Goal: Navigation & Orientation: Find specific page/section

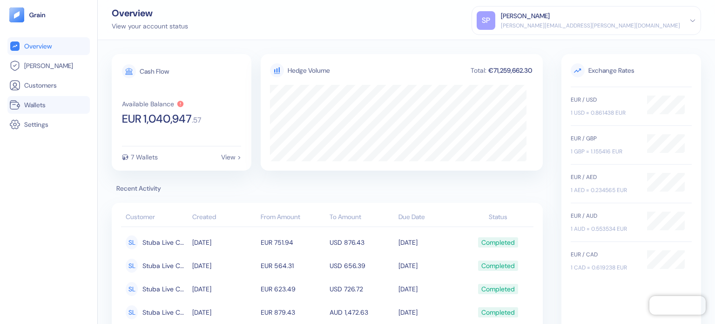
click at [20, 105] on link "Wallets" at bounding box center [48, 104] width 79 height 11
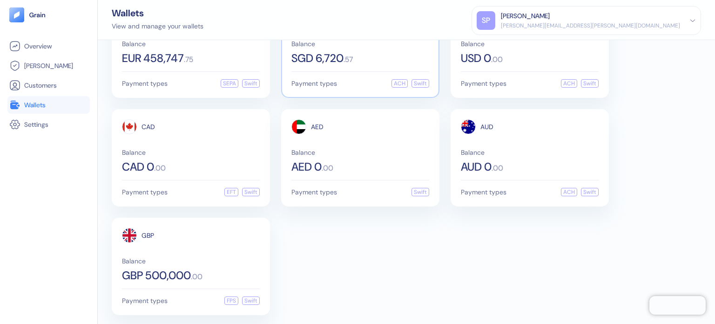
scroll to position [56, 0]
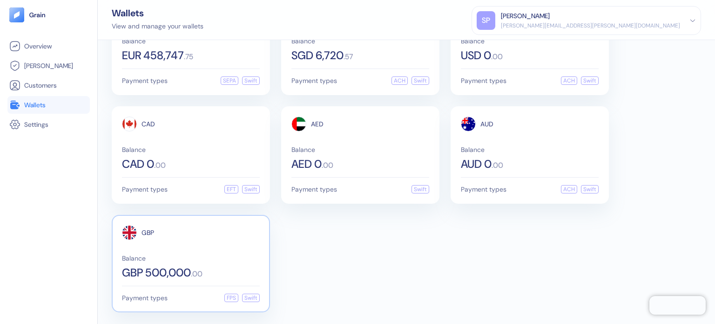
click at [211, 257] on span "Balance" at bounding box center [191, 258] width 138 height 7
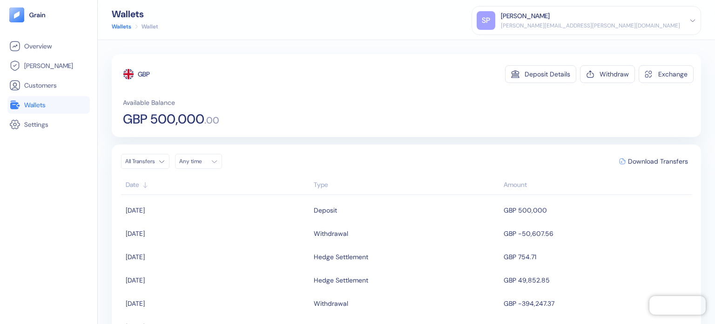
click at [47, 109] on link "Wallets" at bounding box center [48, 104] width 79 height 11
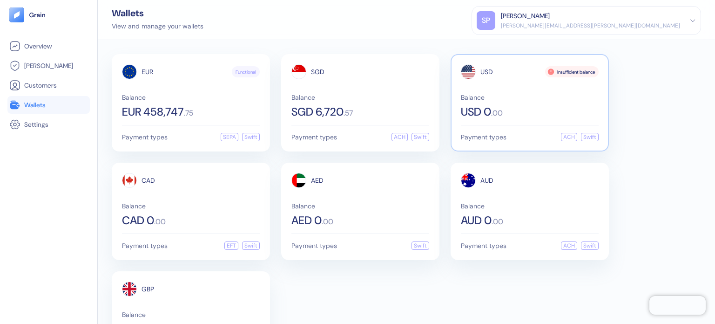
click at [503, 114] on span ". 00" at bounding box center [497, 112] width 12 height 7
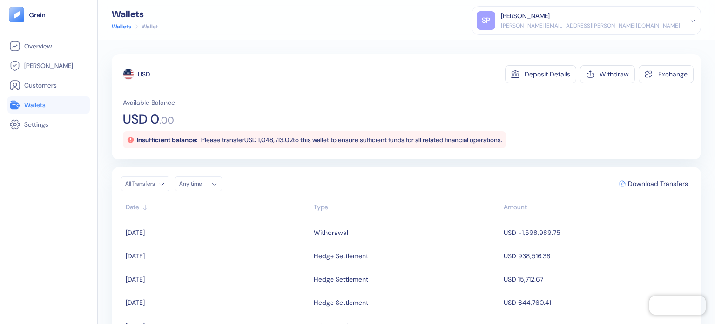
click at [23, 103] on link "Wallets" at bounding box center [48, 104] width 79 height 11
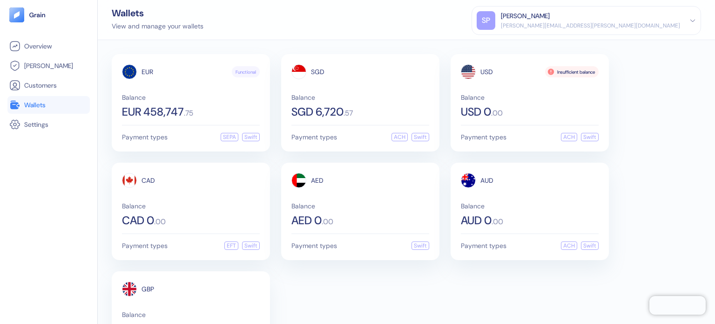
drag, startPoint x: 414, startPoint y: 262, endPoint x: 410, endPoint y: 270, distance: 8.5
click at [413, 264] on div "EUR Functional Balance EUR 458,747 . 75 Payment types SEPA Swift SGD Balance SG…" at bounding box center [407, 211] width 590 height 314
click at [336, 284] on div "EUR Functional Balance EUR 458,747 . 75 Payment types SEPA Swift SGD Balance SG…" at bounding box center [407, 211] width 590 height 314
click at [184, 14] on div "Wallets" at bounding box center [158, 12] width 92 height 9
click at [190, 24] on div "View and manage your wallets" at bounding box center [158, 26] width 92 height 10
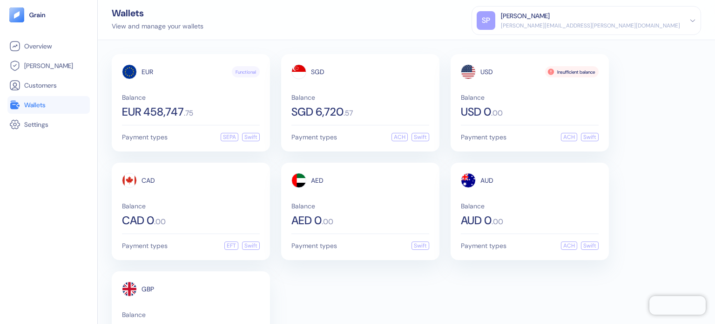
click at [190, 24] on div "View and manage your wallets" at bounding box center [158, 26] width 92 height 10
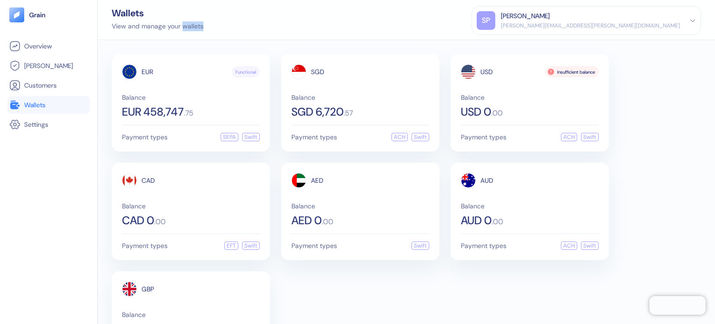
click at [181, 24] on div "View and manage your wallets" at bounding box center [158, 26] width 92 height 10
click at [176, 21] on div "View and manage your wallets" at bounding box center [158, 26] width 92 height 10
click at [182, 24] on div "View and manage your wallets" at bounding box center [158, 26] width 92 height 10
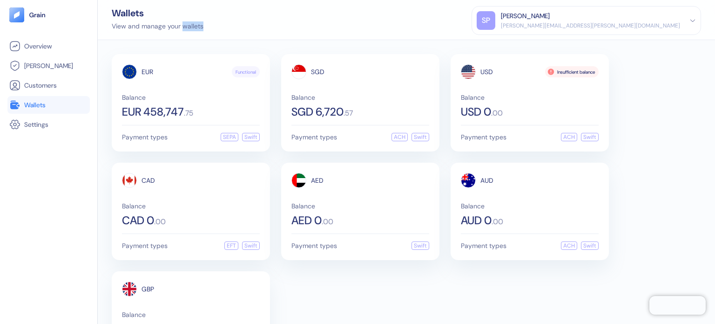
click at [182, 24] on div "View and manage your wallets" at bounding box center [158, 26] width 92 height 10
click at [160, 33] on div "Wallets View and manage your wallets [PERSON_NAME] Patil [EMAIL_ADDRESS][PERSON…" at bounding box center [407, 20] width 618 height 40
click at [171, 25] on div "View and manage your wallets" at bounding box center [158, 26] width 92 height 10
click at [207, 22] on div "Wallets View and manage your wallets [PERSON_NAME] Patil [EMAIL_ADDRESS][PERSON…" at bounding box center [407, 20] width 618 height 40
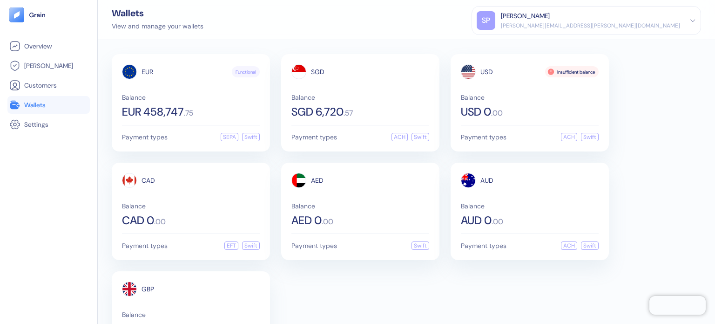
click at [199, 27] on div "View and manage your wallets" at bounding box center [158, 26] width 92 height 10
click at [227, 24] on div "Wallets View and manage your wallets [PERSON_NAME] Patil [EMAIL_ADDRESS][PERSON…" at bounding box center [407, 20] width 618 height 40
click at [192, 29] on div "View and manage your wallets" at bounding box center [158, 26] width 92 height 10
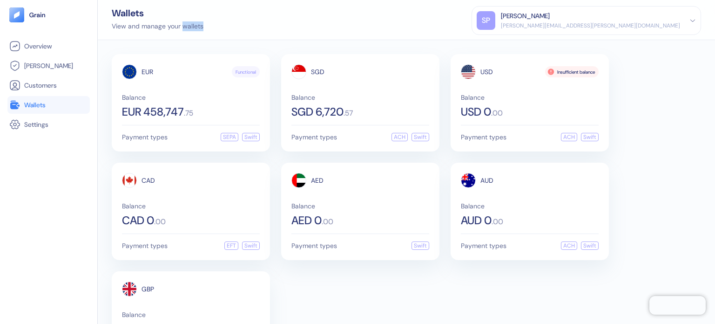
click at [192, 29] on div "View and manage your wallets" at bounding box center [158, 26] width 92 height 10
click at [217, 24] on div "Wallets View and manage your wallets [PERSON_NAME] Patil [EMAIL_ADDRESS][PERSON…" at bounding box center [407, 20] width 618 height 40
click at [116, 26] on div "View and manage your wallets" at bounding box center [158, 26] width 92 height 10
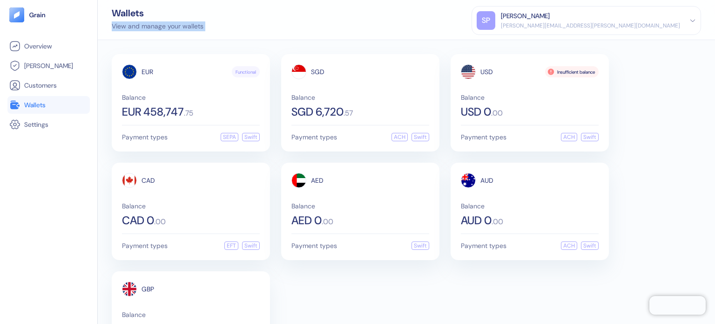
click at [116, 26] on div "View and manage your wallets" at bounding box center [158, 26] width 92 height 10
click at [138, 25] on div "View and manage your wallets" at bounding box center [158, 26] width 92 height 10
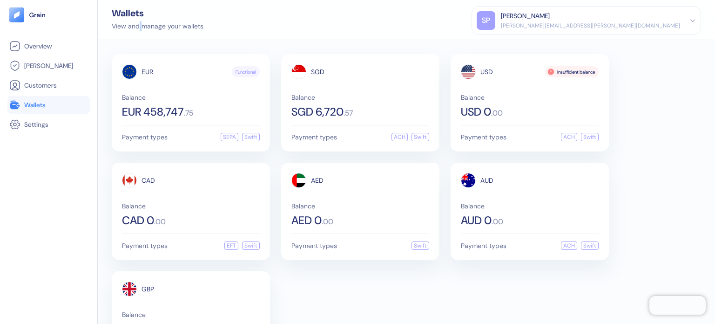
click at [138, 25] on div "View and manage your wallets" at bounding box center [158, 26] width 92 height 10
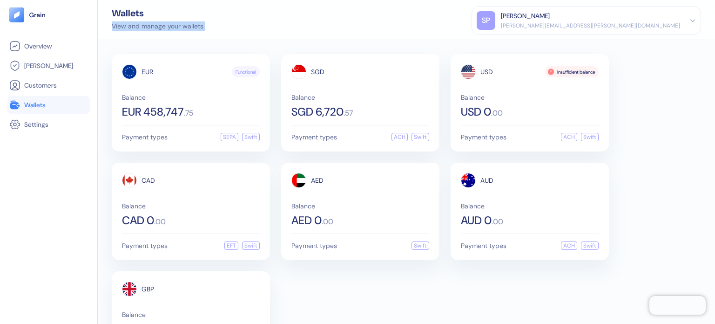
click at [138, 25] on div "View and manage your wallets" at bounding box center [158, 26] width 92 height 10
